Goal: Task Accomplishment & Management: Complete application form

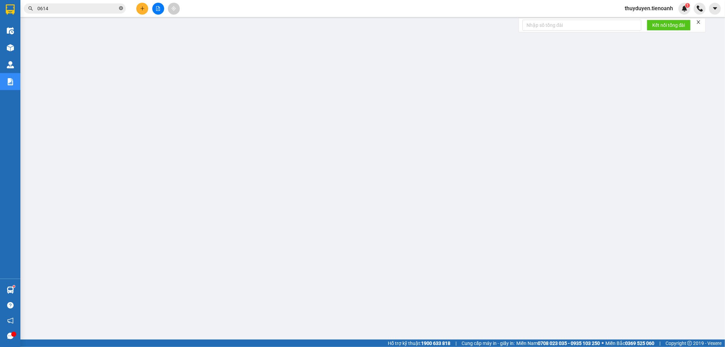
drag, startPoint x: 0, startPoint y: 0, endPoint x: 119, endPoint y: 9, distance: 119.6
click at [119, 9] on icon "close-circle" at bounding box center [121, 8] width 4 height 4
paste input "0902245300"
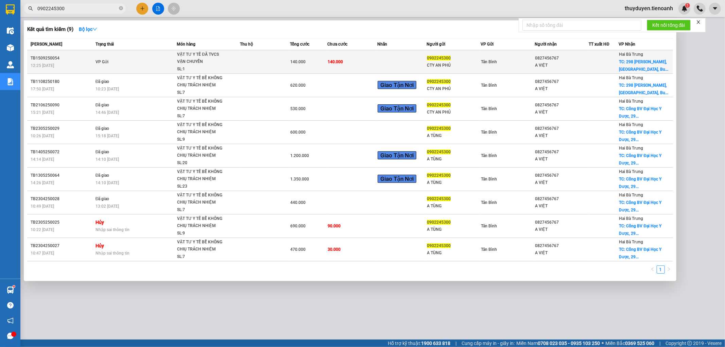
type input "0902245300"
click at [567, 71] on td "0827456767 A VIỆT" at bounding box center [562, 61] width 54 height 23
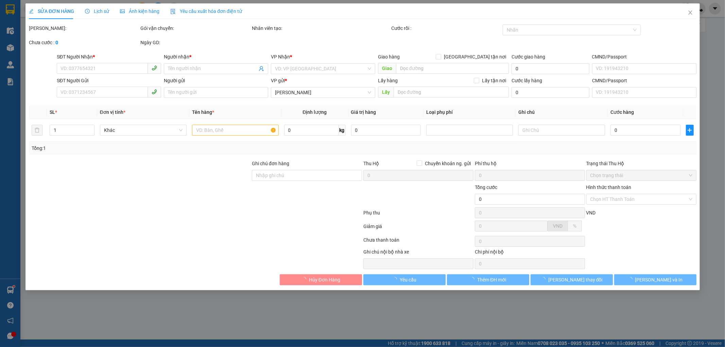
type input "0827456767"
type input "A VIỆT"
checkbox input "true"
type input "298 [PERSON_NAME], [GEOGRAPHIC_DATA], [GEOGRAPHIC_DATA], [GEOGRAPHIC_DATA]"
type input "0902245300"
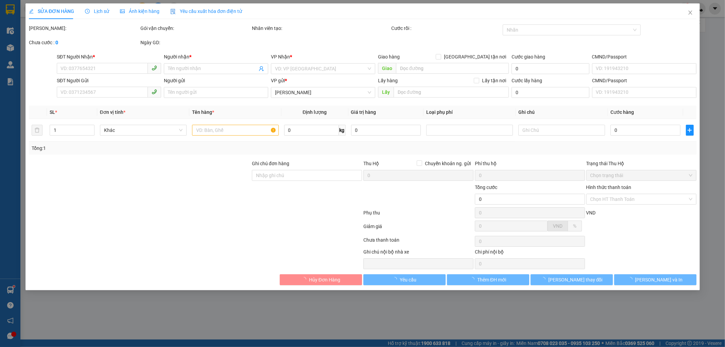
type input "CTY AN PHÚ"
type input "GIAO GIỜ HÀNH CHÍNH"
type input "140.000"
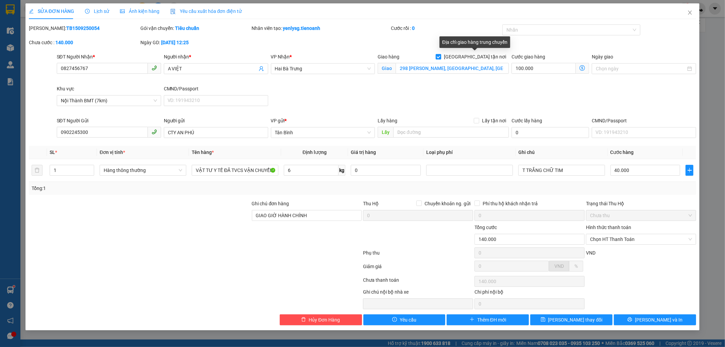
click at [441, 56] on input "[GEOGRAPHIC_DATA] tận nơi" at bounding box center [438, 56] width 5 height 5
checkbox input "false"
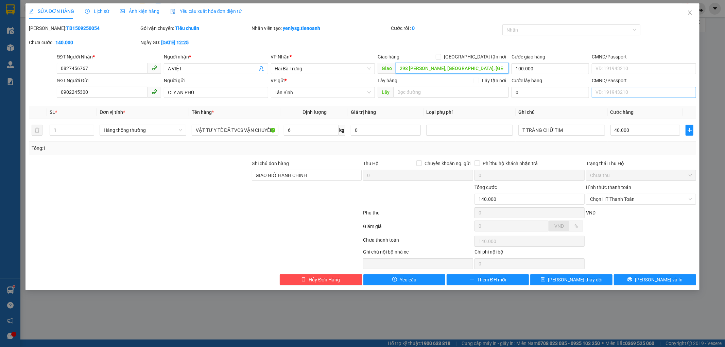
scroll to position [0, 3]
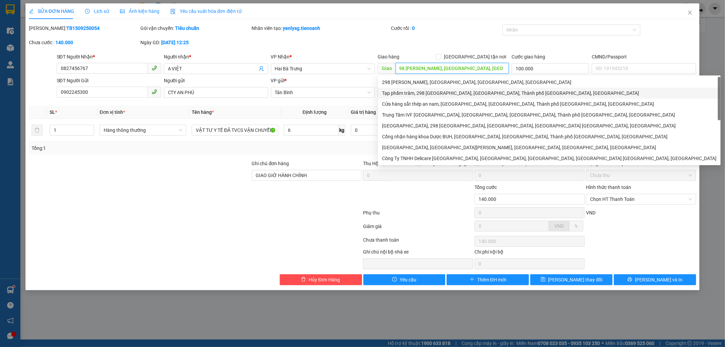
drag, startPoint x: 399, startPoint y: 69, endPoint x: 607, endPoint y: 93, distance: 209.0
click at [607, 93] on form "SĐT Người Nhận * 0827456767 Người nhận * A VIỆT VP Nhận * [GEOGRAPHIC_DATA] hàn…" at bounding box center [363, 77] width 668 height 48
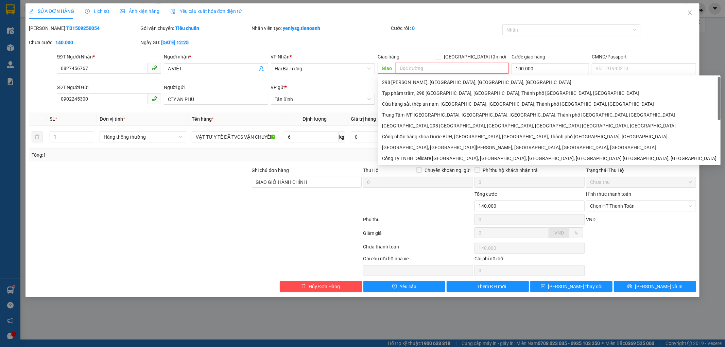
scroll to position [0, 0]
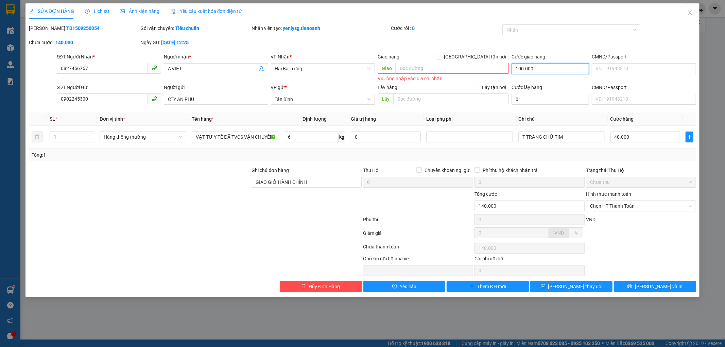
type input "40.000"
type input "0"
click at [591, 283] on button "[PERSON_NAME] thay đổi" at bounding box center [571, 286] width 82 height 11
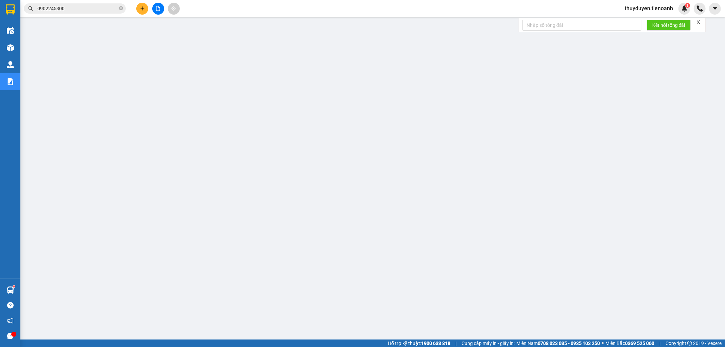
click at [86, 8] on input "0902245300" at bounding box center [77, 8] width 80 height 7
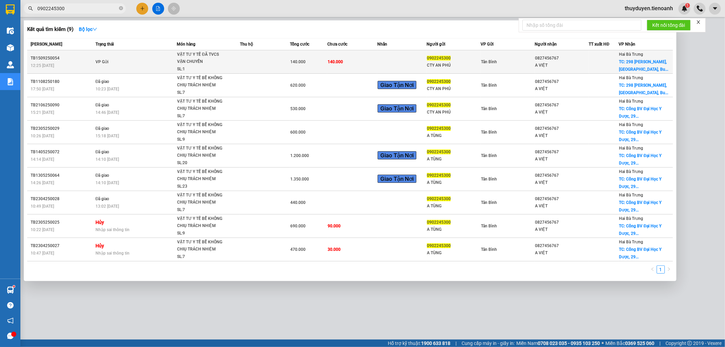
click at [392, 58] on td at bounding box center [402, 61] width 50 height 23
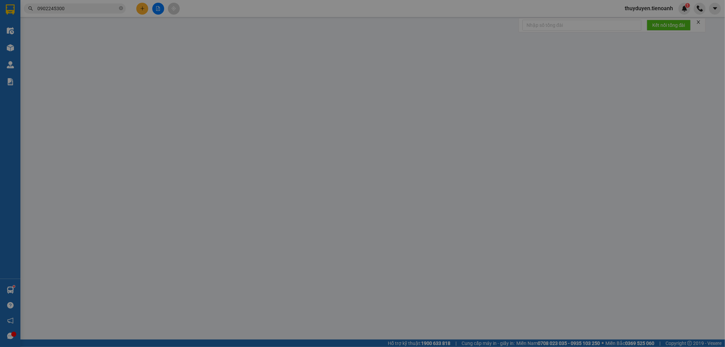
type input "0827456767"
type input "A VIỆT"
type input "0902245300"
type input "CTY AN PHÚ"
type input "GIAO GIỜ HÀNH CHÍNH"
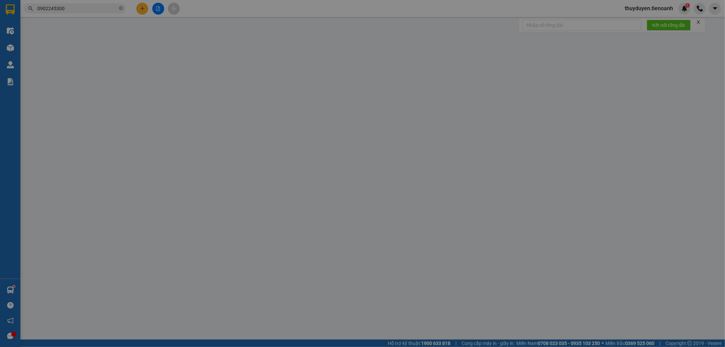
type input "40.000"
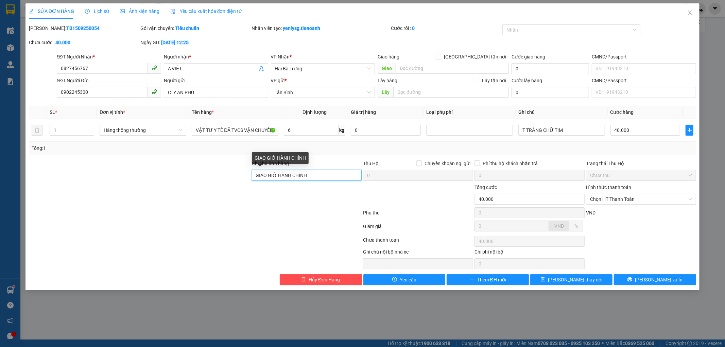
drag, startPoint x: 315, startPoint y: 178, endPoint x: 63, endPoint y: 168, distance: 252.4
click at [78, 170] on div "Ghi chú đơn hàng GIAO GIỜ HÀNH CHÍNH Thu Hộ Chuyển khoản ng. gửi 0 Phí thu hộ k…" at bounding box center [362, 172] width 669 height 24
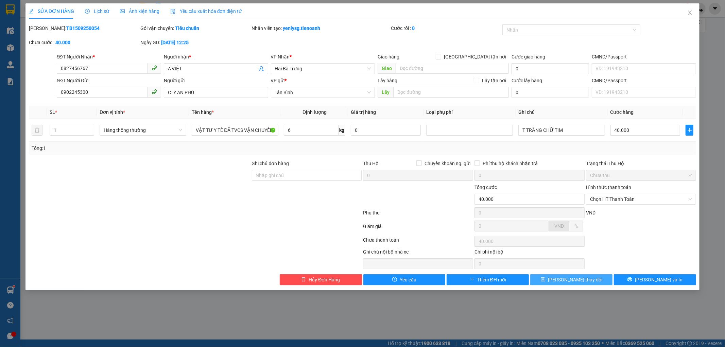
click at [566, 279] on span "[PERSON_NAME] thay đổi" at bounding box center [575, 279] width 54 height 7
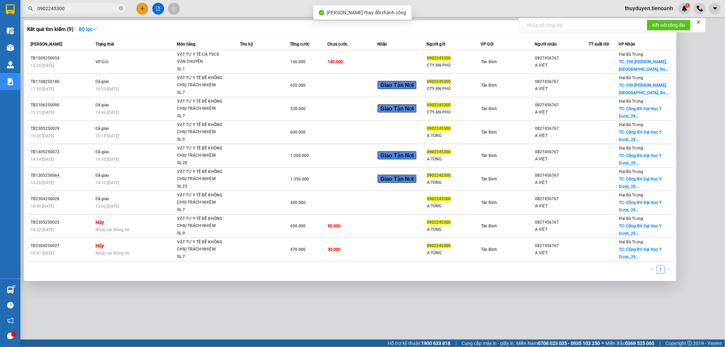
click at [86, 10] on input "0902245300" at bounding box center [77, 8] width 80 height 7
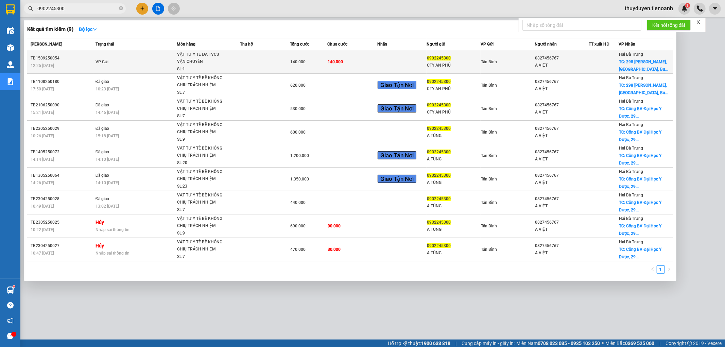
click at [582, 57] on div "0827456767" at bounding box center [561, 58] width 53 height 7
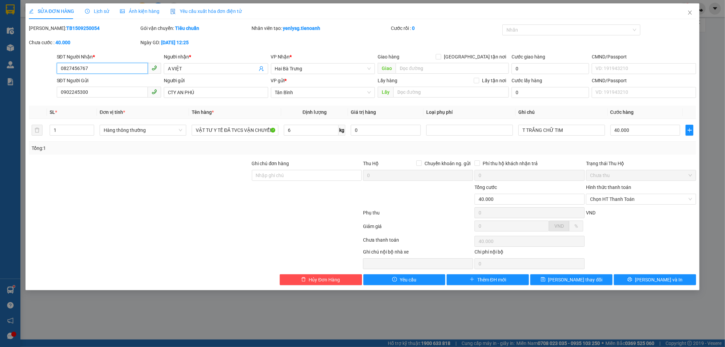
type input "0827456767"
type input "A VIỆT"
type input "0902245300"
type input "CTY AN PHÚ"
type input "40.000"
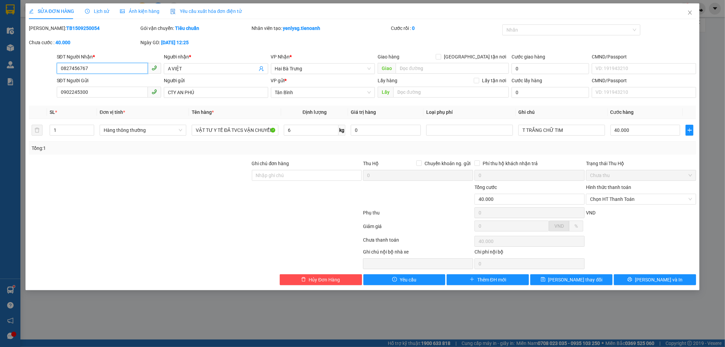
type input "40.000"
drag, startPoint x: 687, startPoint y: 12, endPoint x: 680, endPoint y: 10, distance: 7.5
click at [688, 12] on icon "close" at bounding box center [689, 12] width 5 height 5
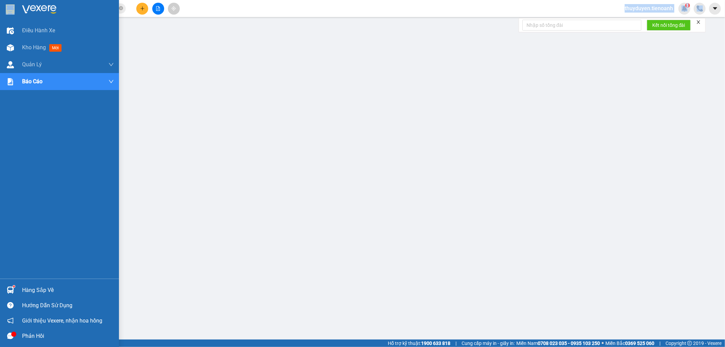
drag, startPoint x: 84, startPoint y: 2, endPoint x: 0, endPoint y: 14, distance: 84.7
click at [0, 14] on section "Kết quả tìm kiếm ( 9 ) Bộ lọc Mã ĐH Trạng thái Món hàng Thu hộ Tổng cước Chưa c…" at bounding box center [362, 173] width 725 height 347
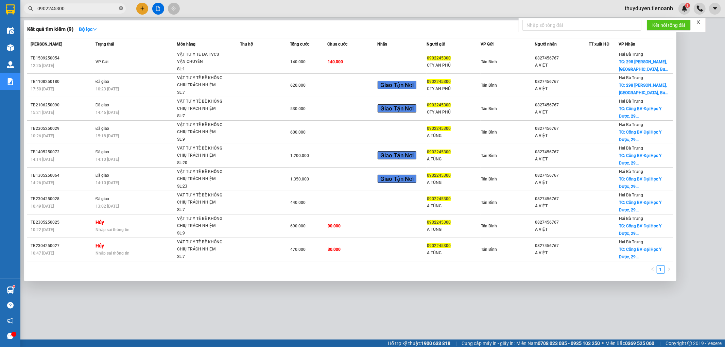
click at [122, 10] on icon "close-circle" at bounding box center [121, 8] width 4 height 4
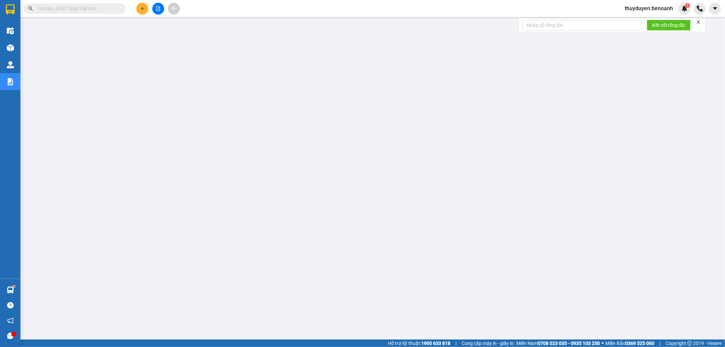
click at [104, 5] on input "text" at bounding box center [77, 8] width 80 height 7
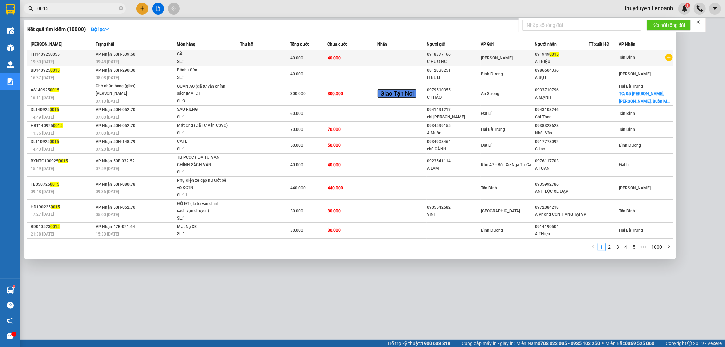
type input "0015"
click at [600, 56] on div at bounding box center [603, 58] width 29 height 7
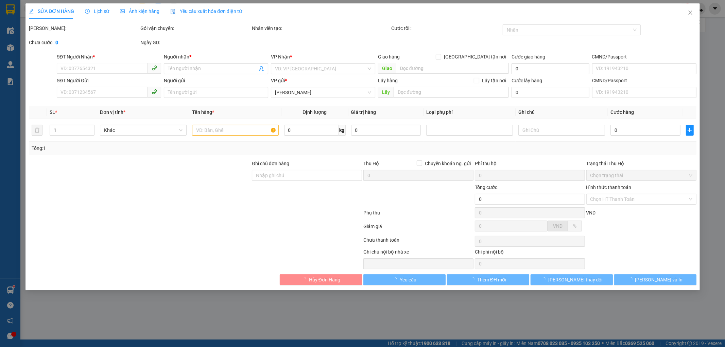
type input "0919490015"
type input "A TRIỆU"
type input "0918377166"
type input "C HƯƠNG"
type input "40.000"
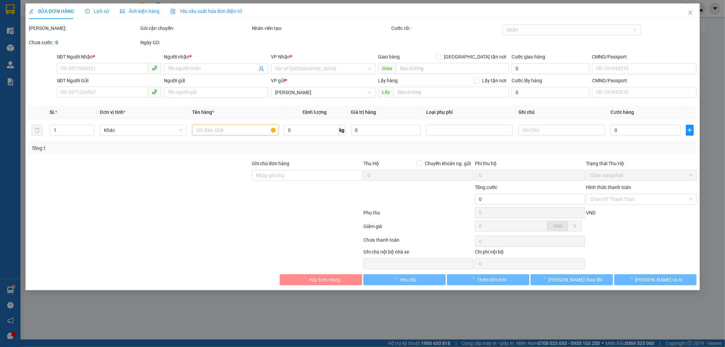
type input "40.000"
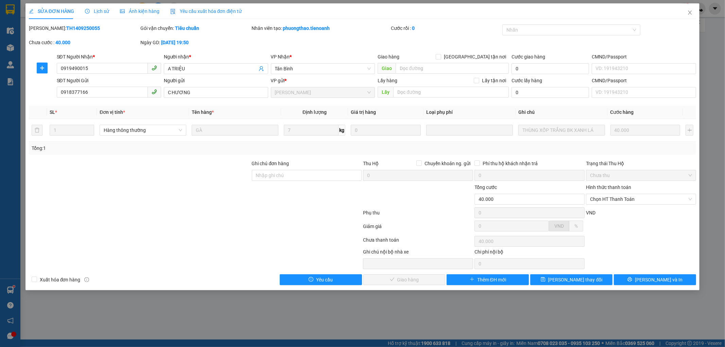
click at [98, 9] on span "Lịch sử" at bounding box center [97, 10] width 24 height 5
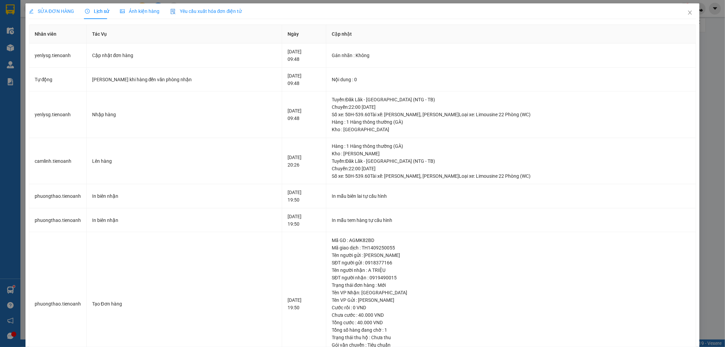
click at [50, 14] on span "SỬA ĐƠN HÀNG" at bounding box center [51, 10] width 45 height 5
